Goal: Information Seeking & Learning: Learn about a topic

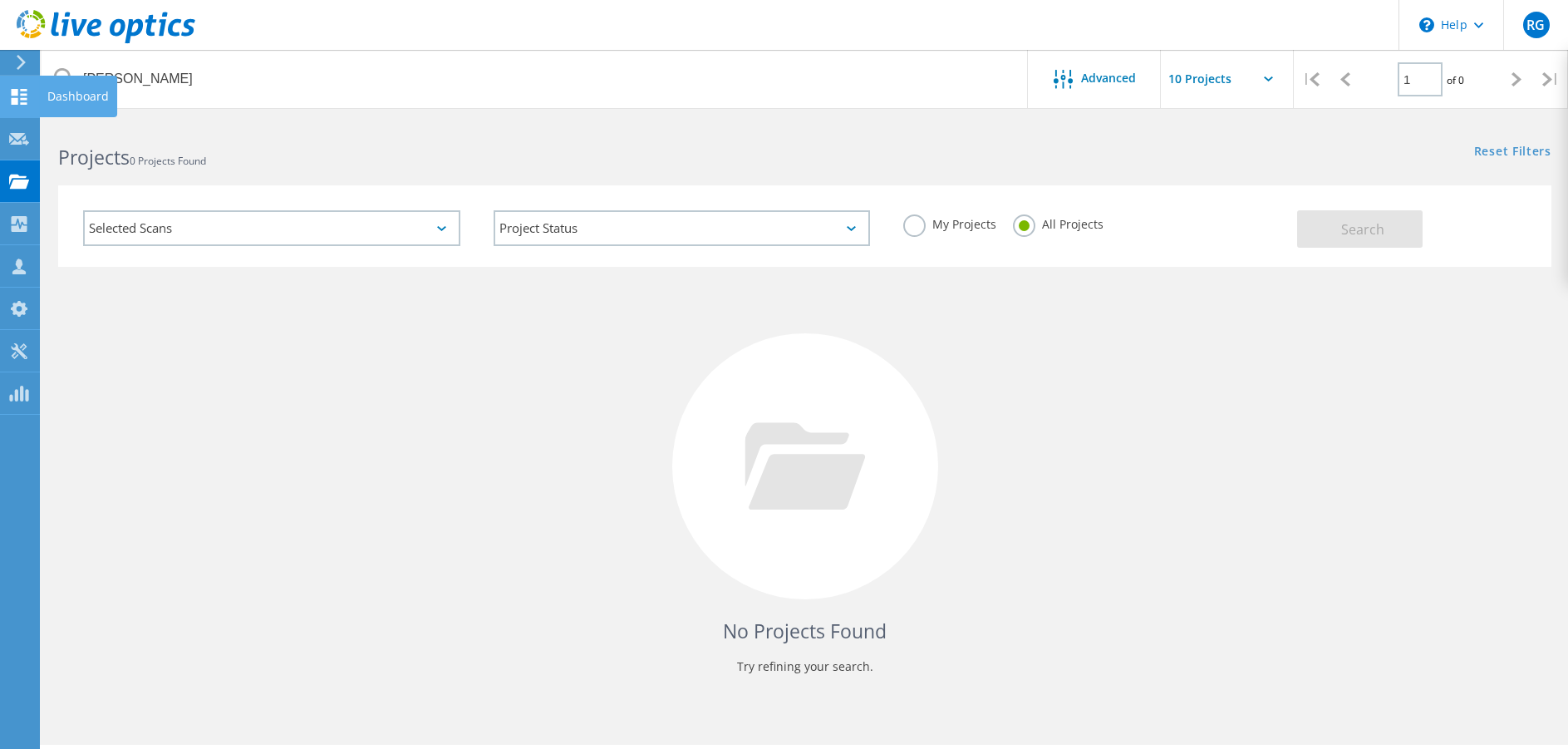
click at [23, 93] on use at bounding box center [19, 97] width 16 height 16
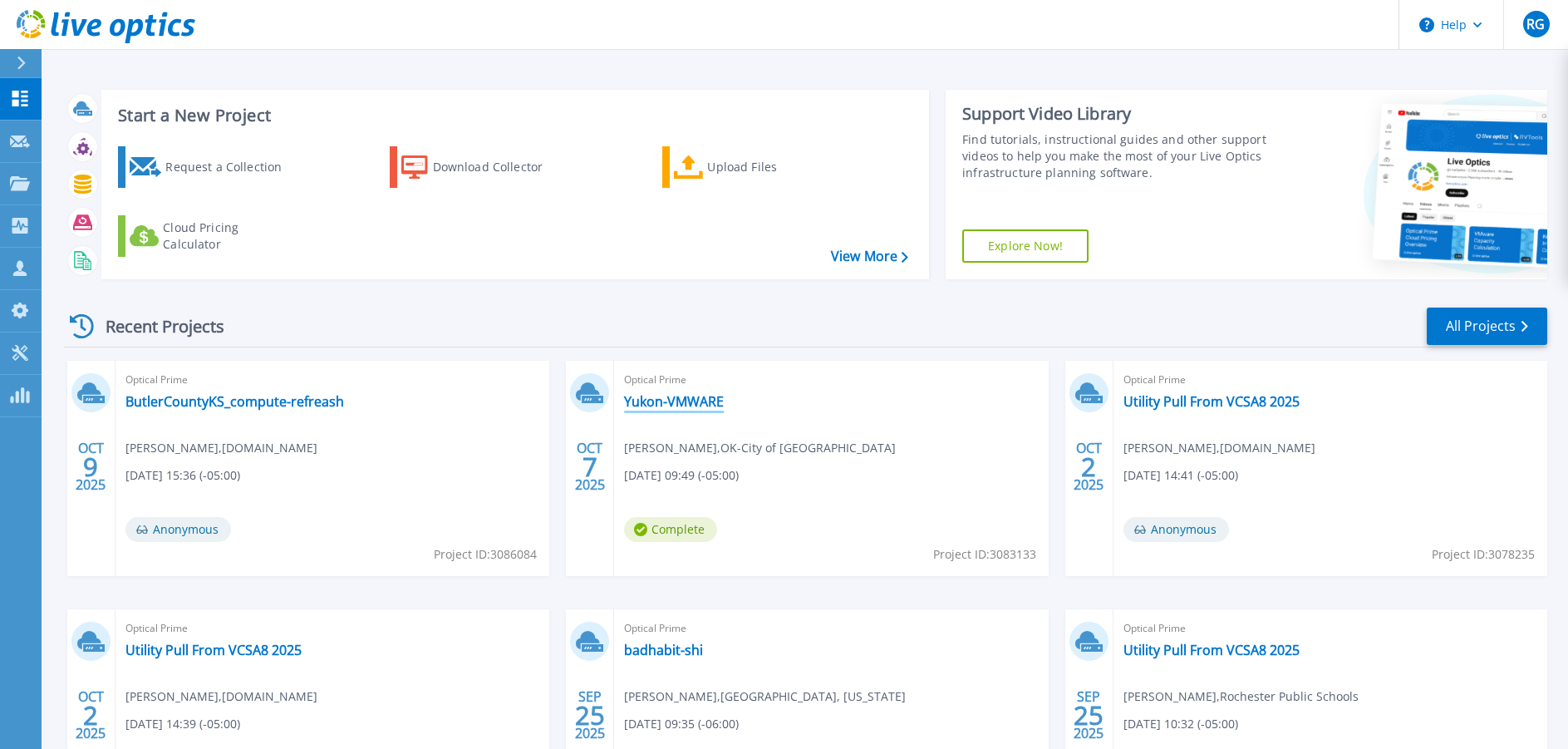
click at [694, 400] on link "Yukon-VMWARE" at bounding box center [674, 401] width 100 height 16
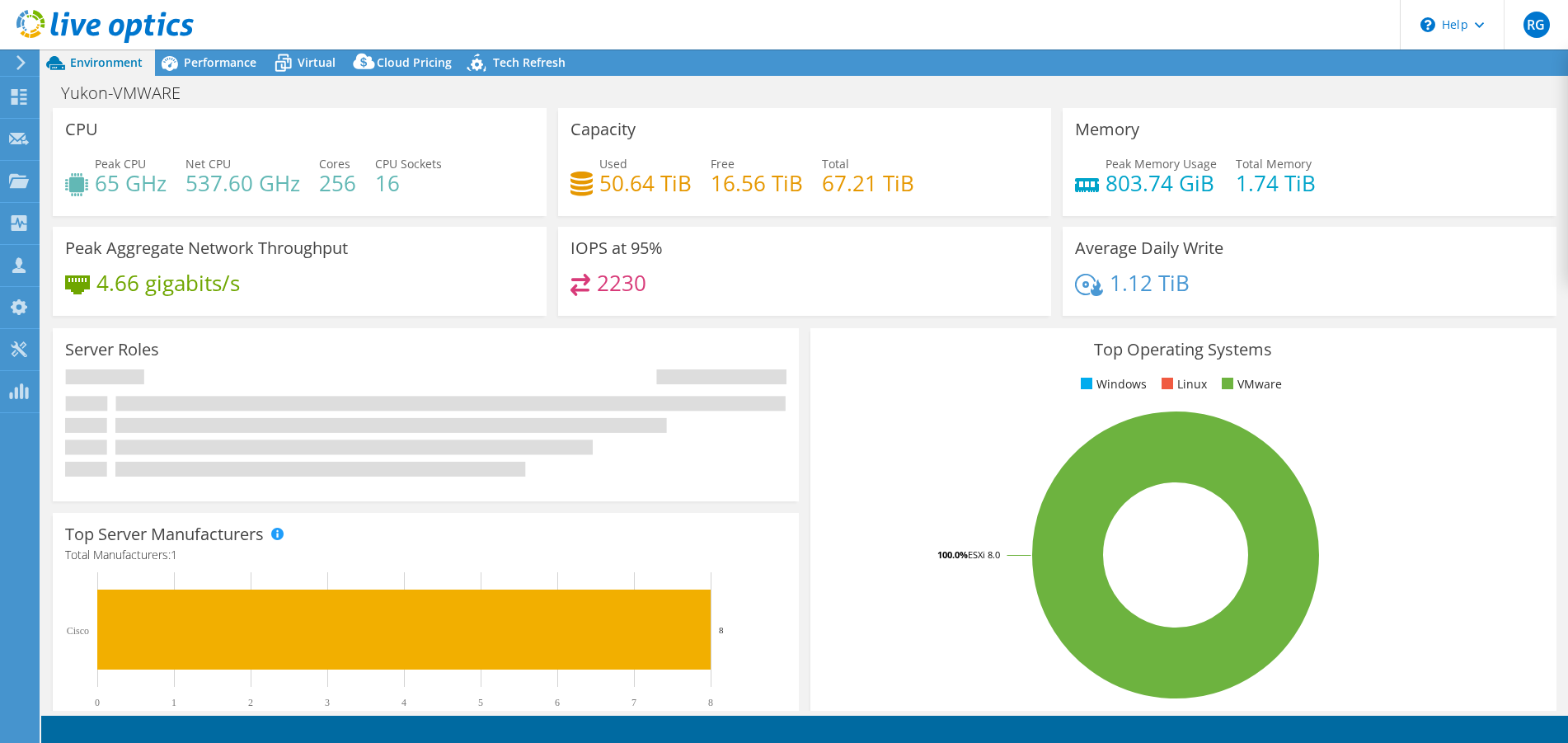
select select "USD"
radio input "true"
radio input "false"
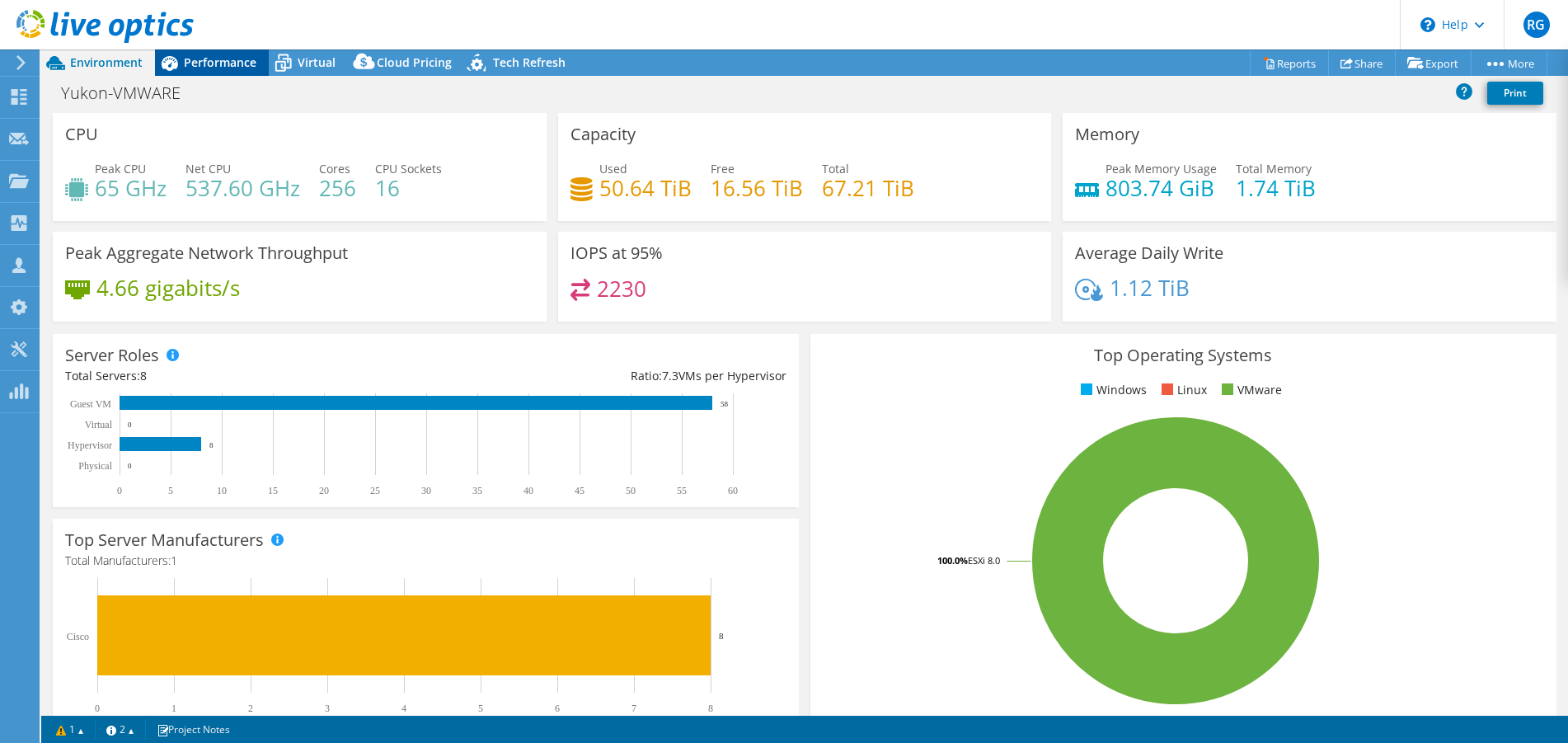
click at [225, 56] on span "Performance" at bounding box center [220, 62] width 73 height 15
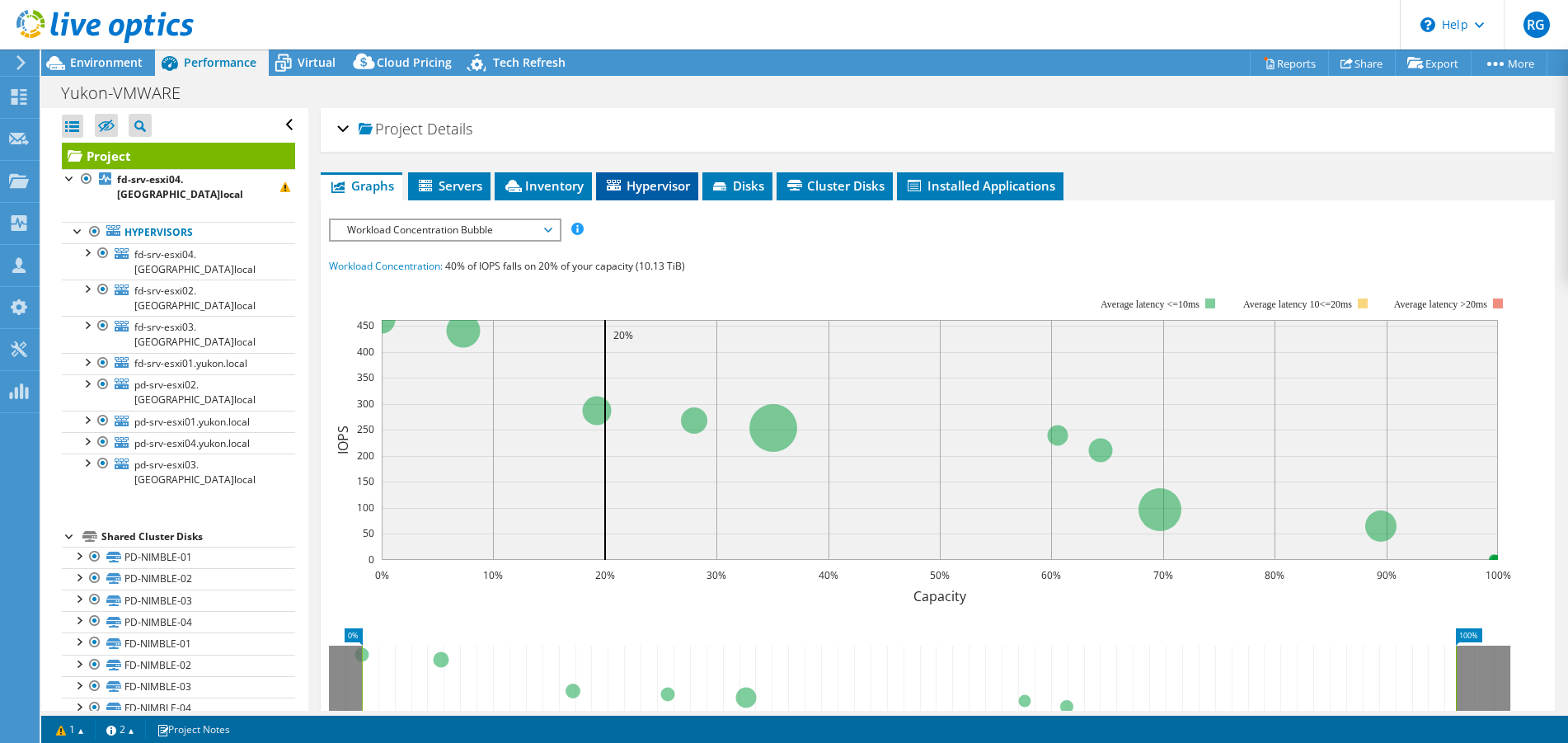
click at [623, 181] on span "Hypervisor" at bounding box center [647, 185] width 86 height 16
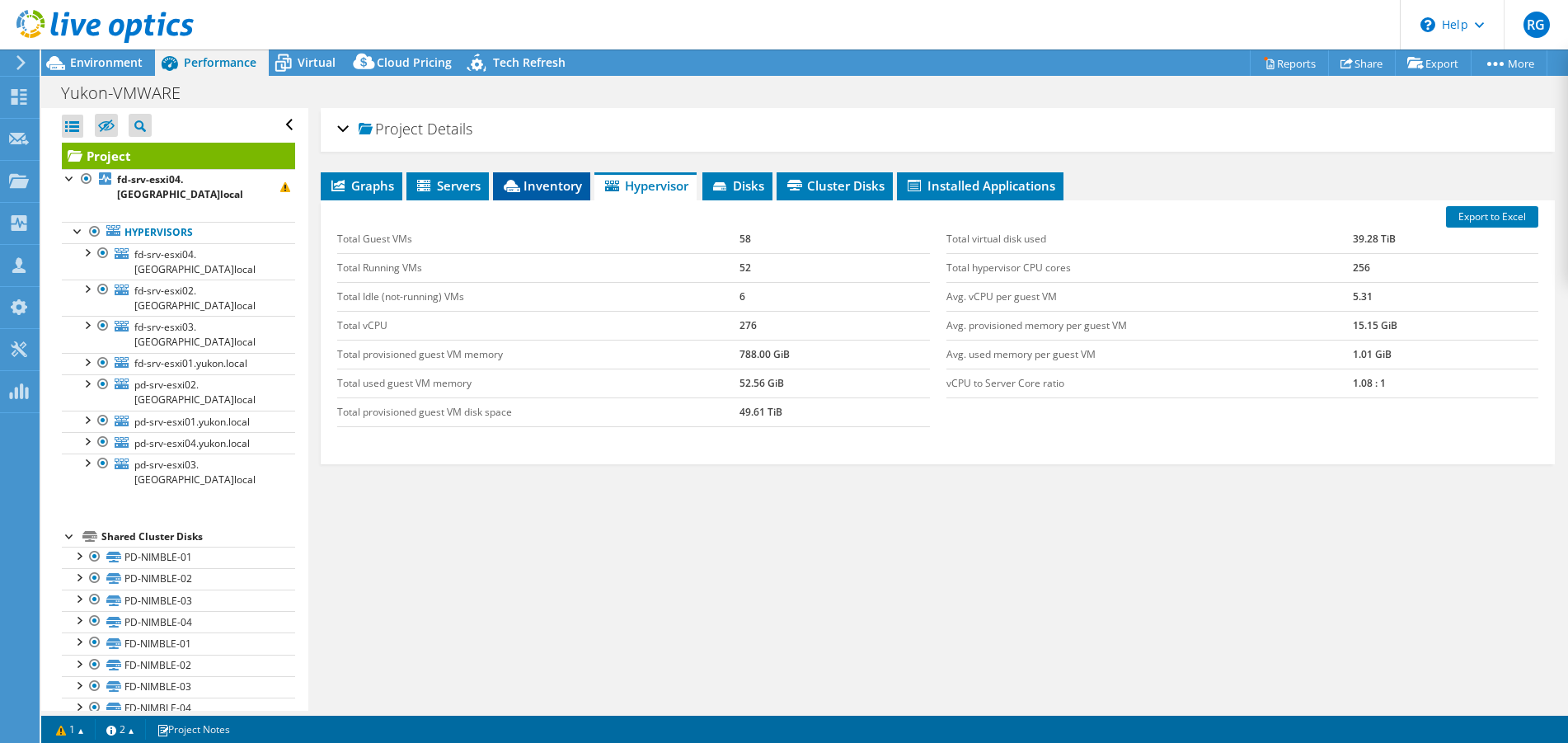
click at [561, 185] on span "Inventory" at bounding box center [542, 185] width 80 height 16
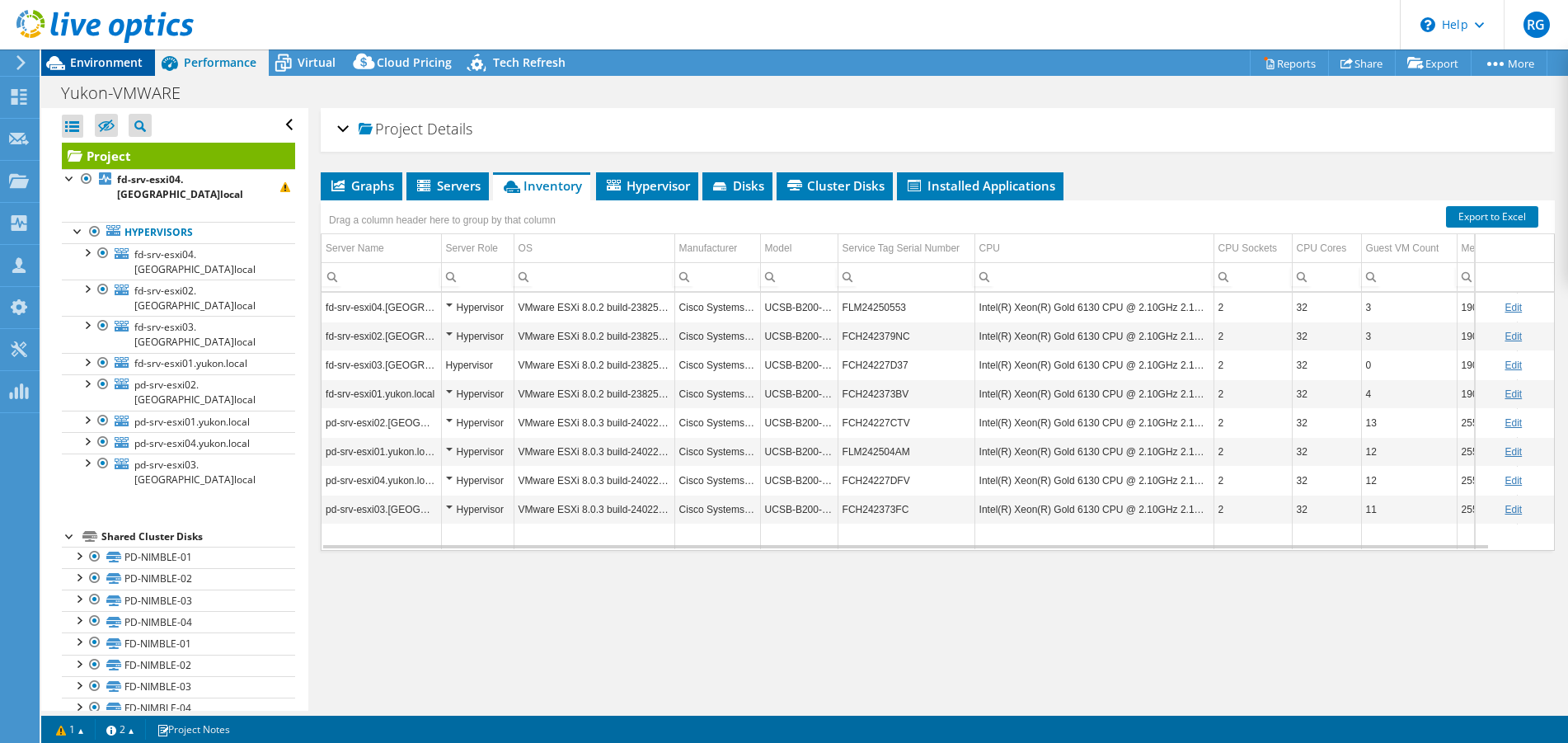
click at [107, 61] on span "Environment" at bounding box center [106, 62] width 73 height 15
